Goal: Register for event/course

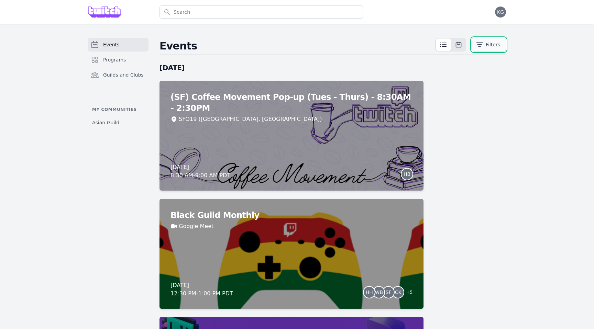
click at [483, 44] on icon "button" at bounding box center [479, 44] width 7 height 7
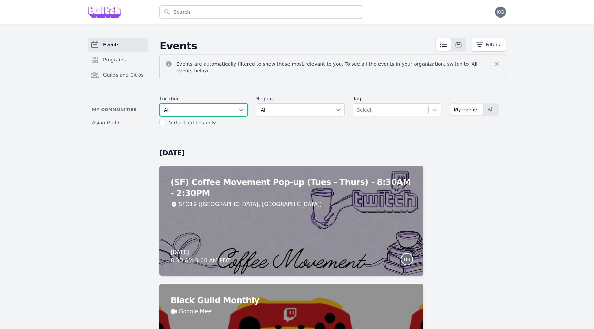
click at [204, 103] on select "All SEA81 Oscar ([GEOGRAPHIC_DATA], [GEOGRAPHIC_DATA]) LHR32 ([GEOGRAPHIC_DATA]…" at bounding box center [204, 109] width 88 height 13
select select "43"
click at [160, 103] on select "All SEA81 Oscar ([GEOGRAPHIC_DATA], [GEOGRAPHIC_DATA]) LHR32 ([GEOGRAPHIC_DATA]…" at bounding box center [204, 109] width 88 height 13
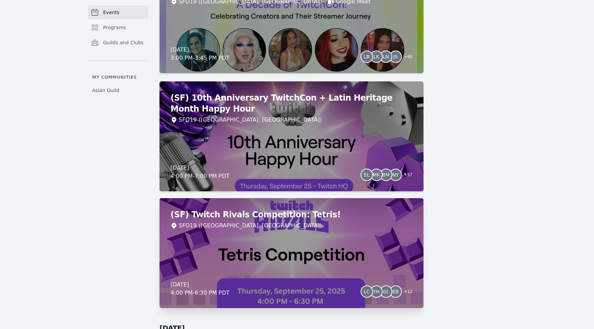
scroll to position [796, 0]
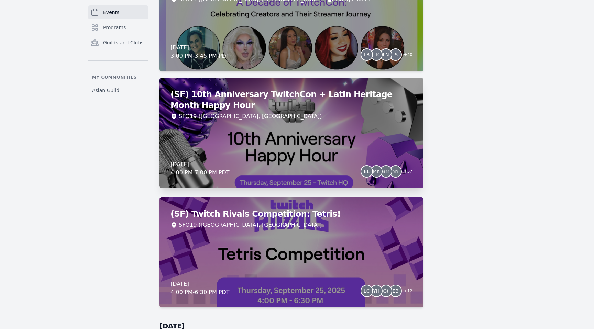
click at [308, 144] on div "(SF) 10th Anniversary TwitchCon + Latin Heritage Month Happy Hour SFO19 ([GEOGR…" at bounding box center [292, 133] width 264 height 110
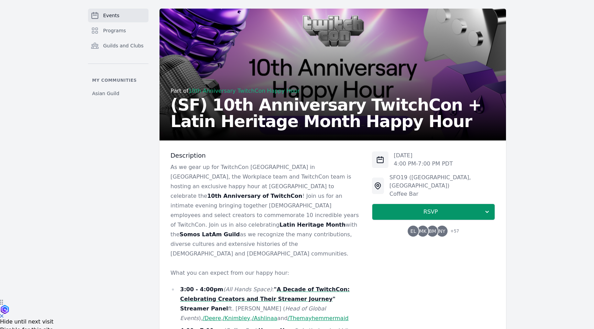
scroll to position [38, 0]
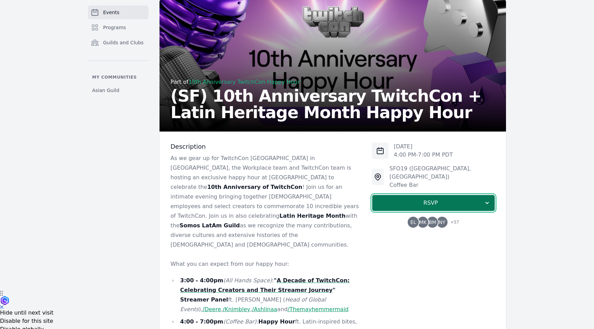
click at [439, 195] on button "RSVP" at bounding box center [433, 203] width 123 height 17
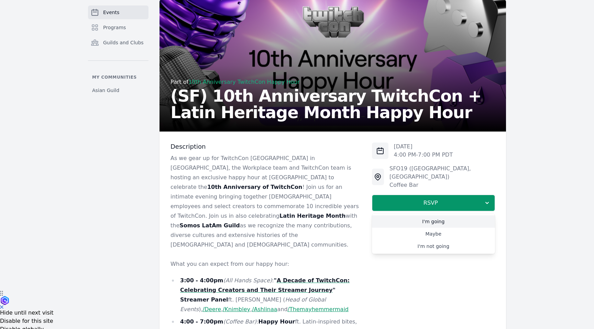
click at [442, 216] on link "I'm going" at bounding box center [433, 222] width 123 height 12
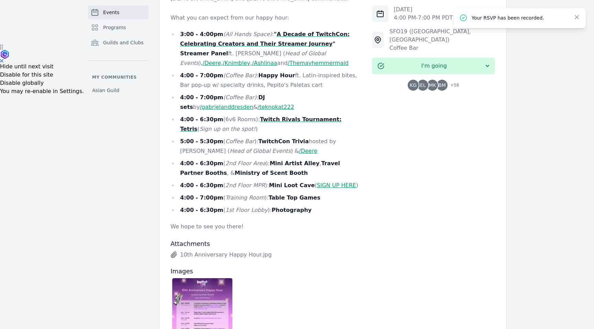
scroll to position [276, 0]
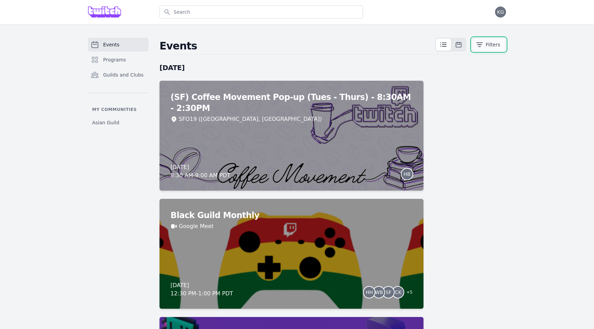
click at [486, 45] on button "Filters" at bounding box center [489, 45] width 34 height 14
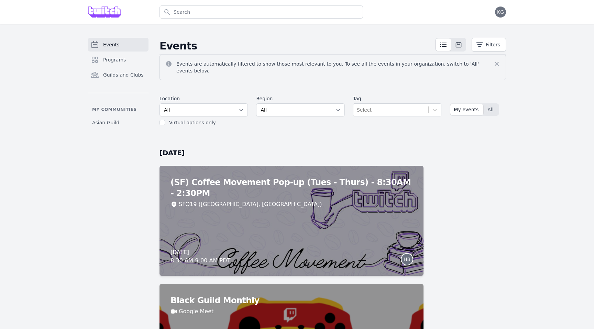
click at [201, 119] on div "Virtual options only" at bounding box center [192, 122] width 47 height 7
click at [201, 112] on div "Location All SEA81 Oscar ([GEOGRAPHIC_DATA], [GEOGRAPHIC_DATA]) LHR32 ([GEOGRAP…" at bounding box center [204, 110] width 88 height 31
click at [201, 109] on select "All SEA81 Oscar ([GEOGRAPHIC_DATA], [GEOGRAPHIC_DATA]) LHR32 ([GEOGRAPHIC_DATA]…" at bounding box center [204, 109] width 88 height 13
select select "43"
click at [160, 103] on select "All SEA81 Oscar ([GEOGRAPHIC_DATA], [GEOGRAPHIC_DATA]) LHR32 ([GEOGRAPHIC_DATA]…" at bounding box center [204, 109] width 88 height 13
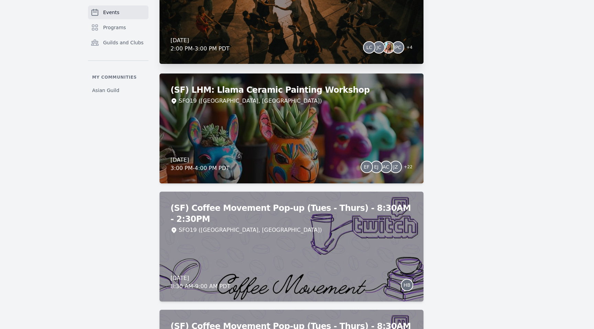
scroll to position [1189, 0]
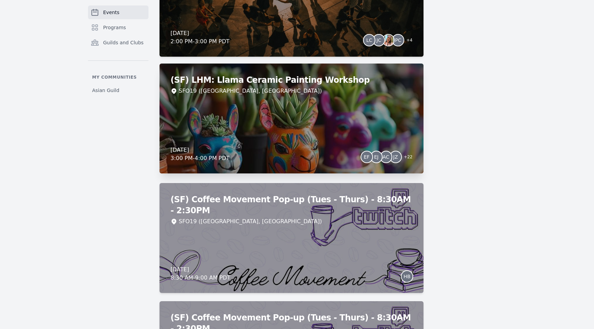
click at [316, 95] on div "(SF) LHM: Llama Ceramic Painting Workshop SFO19 ([GEOGRAPHIC_DATA], [GEOGRAPHIC…" at bounding box center [292, 119] width 264 height 110
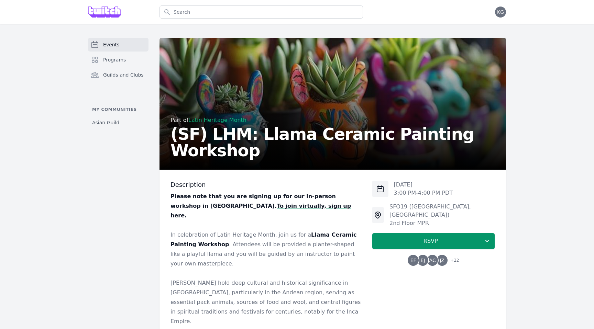
scroll to position [61, 0]
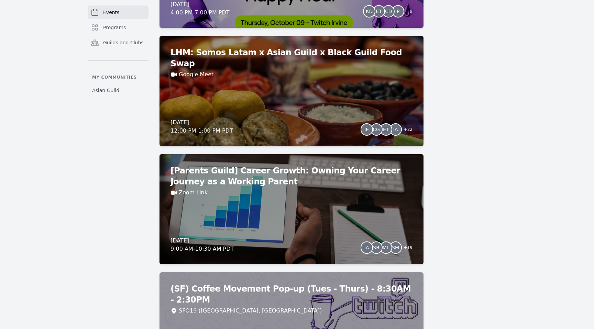
scroll to position [3850, 0]
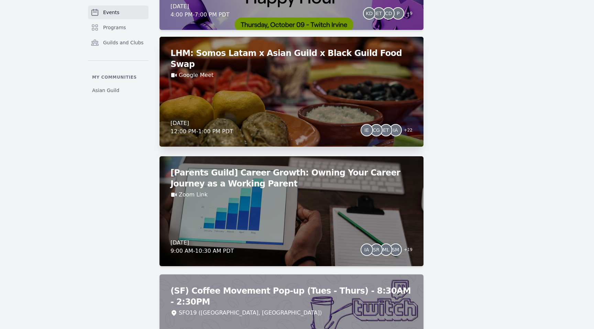
click at [322, 71] on div "Google Meet" at bounding box center [292, 75] width 242 height 8
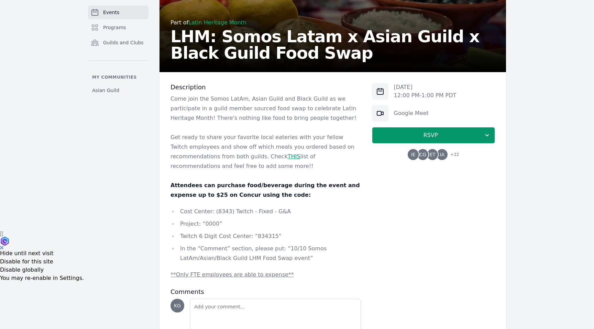
scroll to position [101, 0]
